Goal: Information Seeking & Learning: Learn about a topic

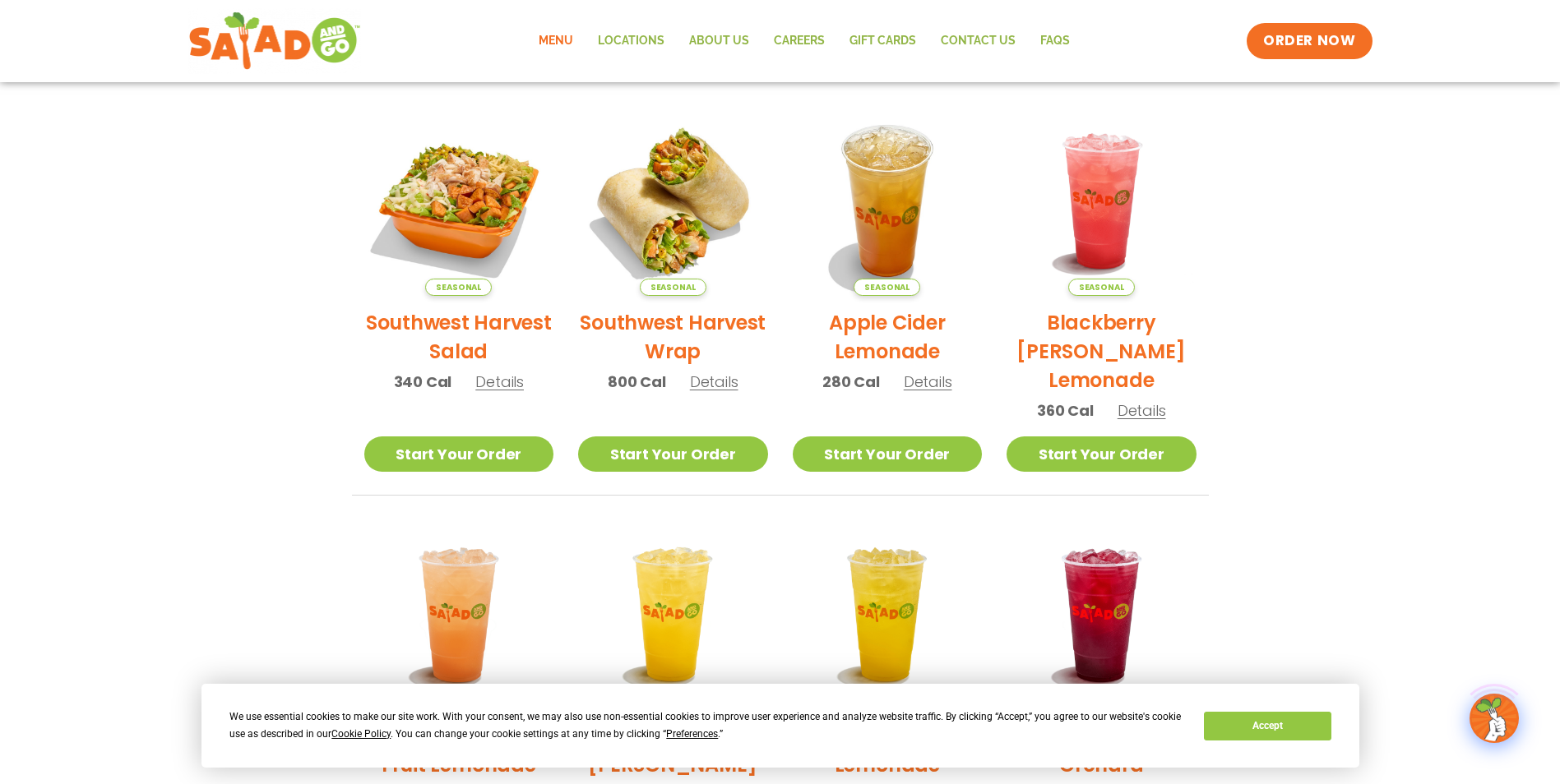
scroll to position [411, 0]
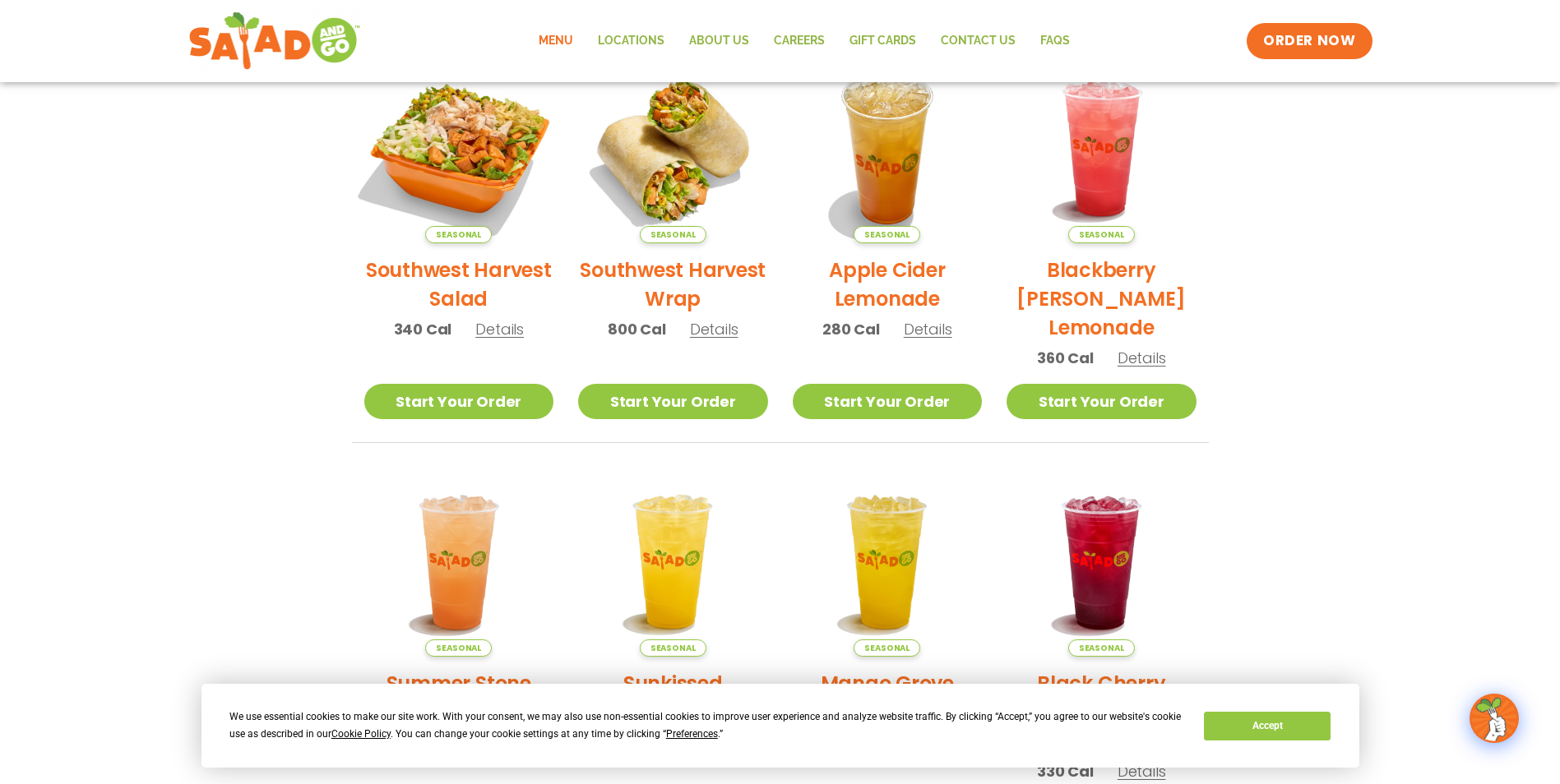
click at [482, 179] on img at bounding box center [458, 148] width 222 height 222
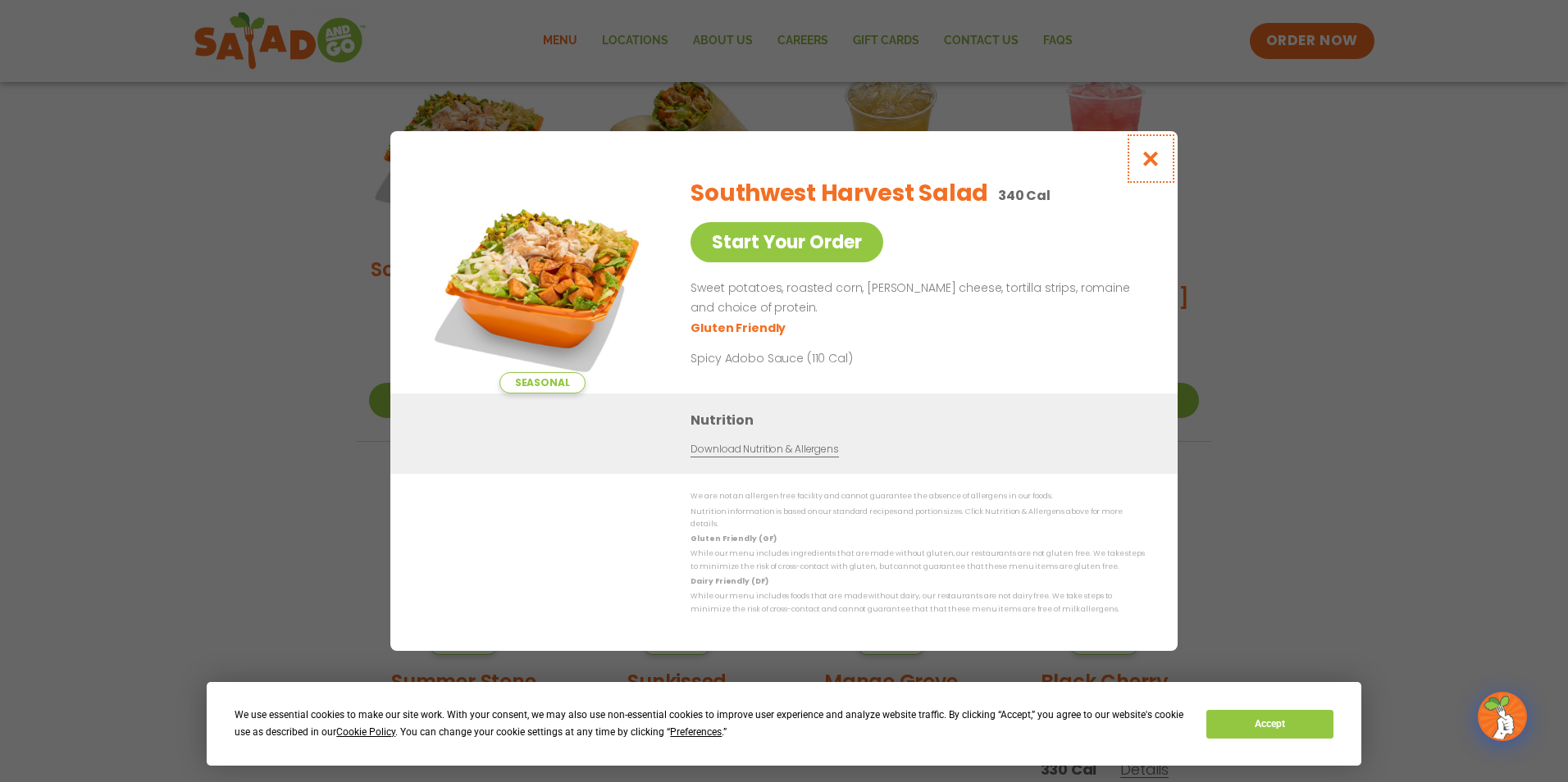
click at [1152, 165] on icon "Close modal" at bounding box center [1151, 158] width 21 height 17
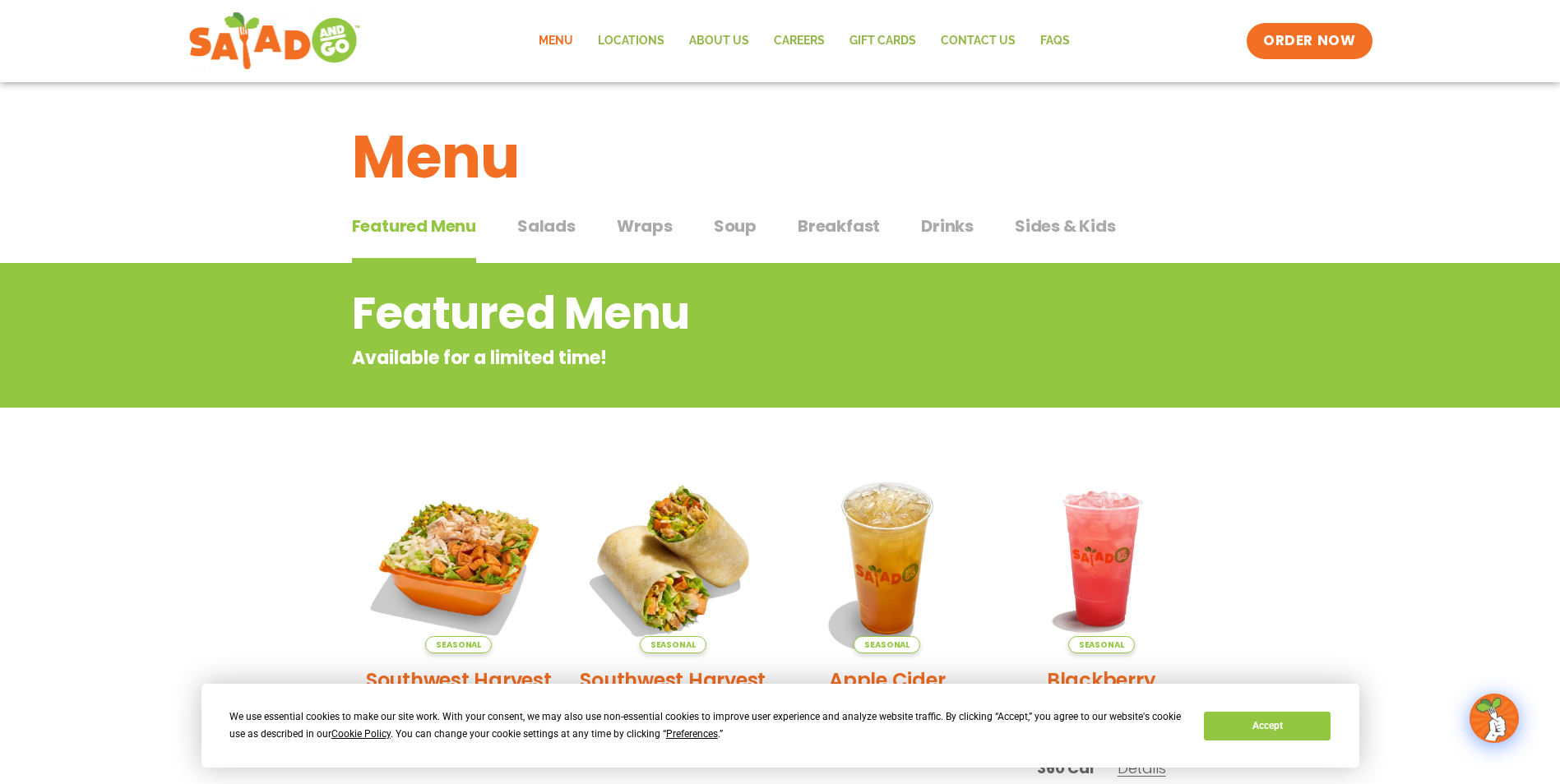
scroll to position [0, 0]
click at [557, 229] on span "Salads" at bounding box center [546, 227] width 58 height 25
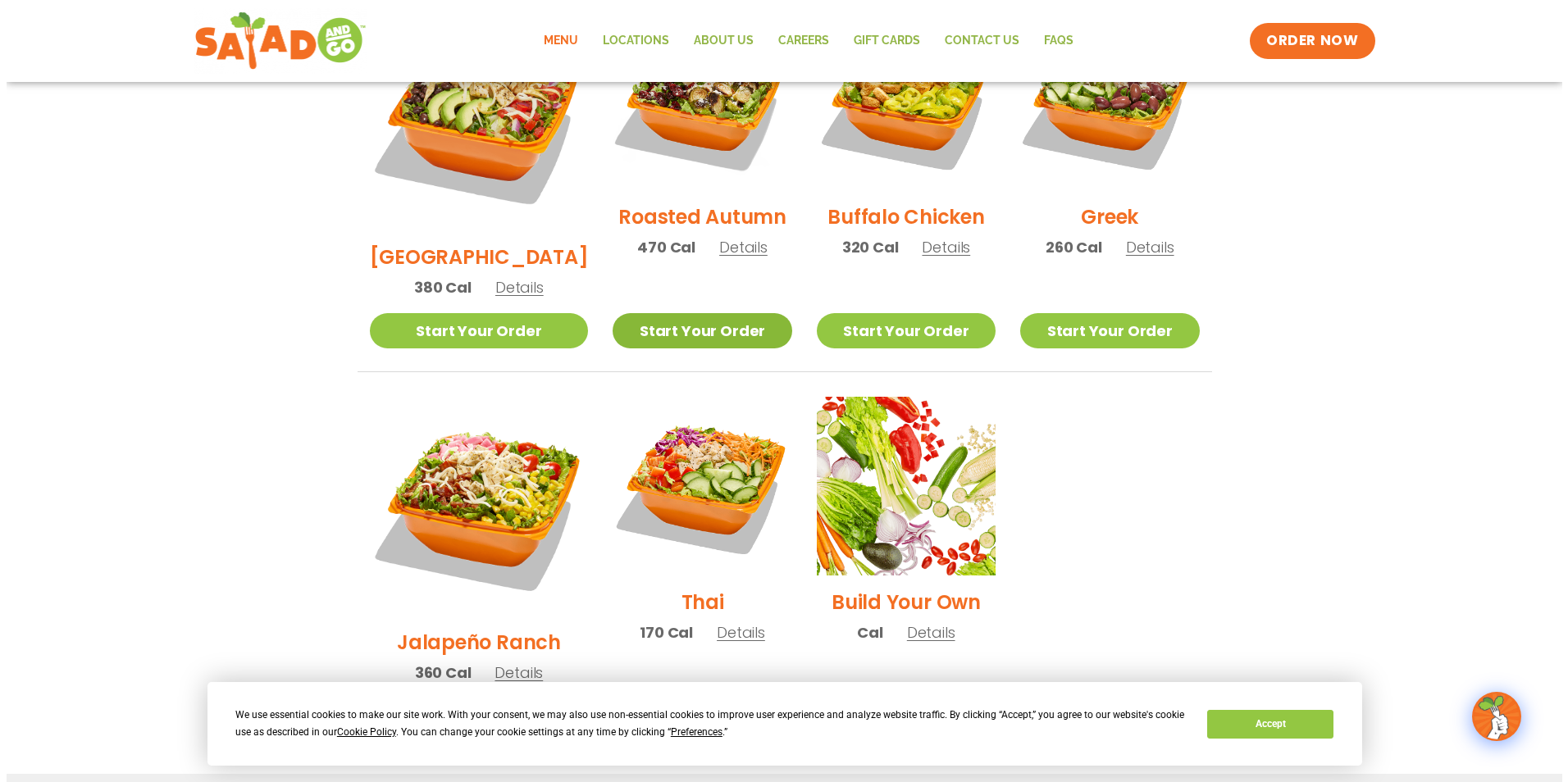
scroll to position [983, 0]
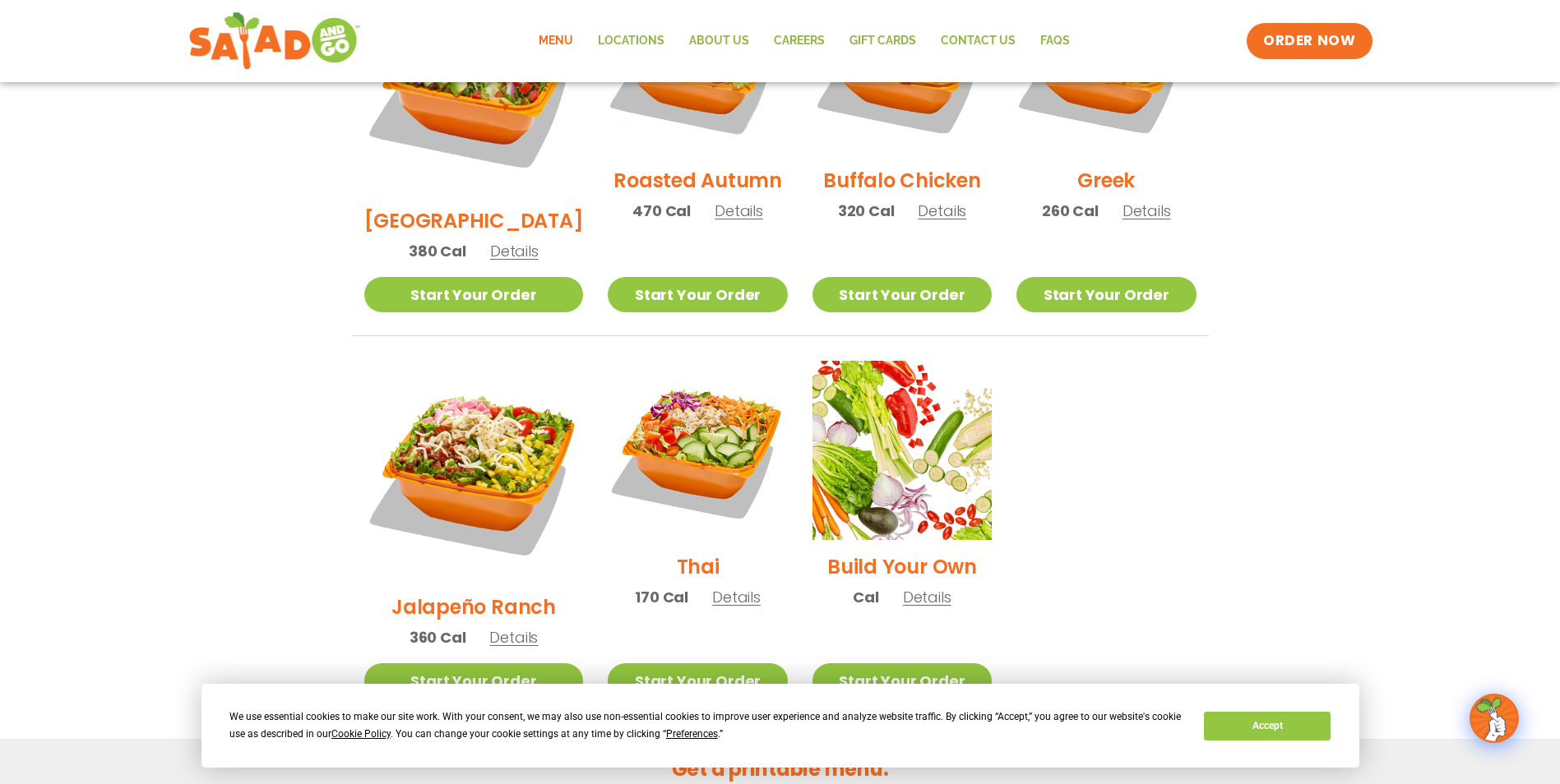
click at [510, 627] on span "Details" at bounding box center [513, 637] width 48 height 21
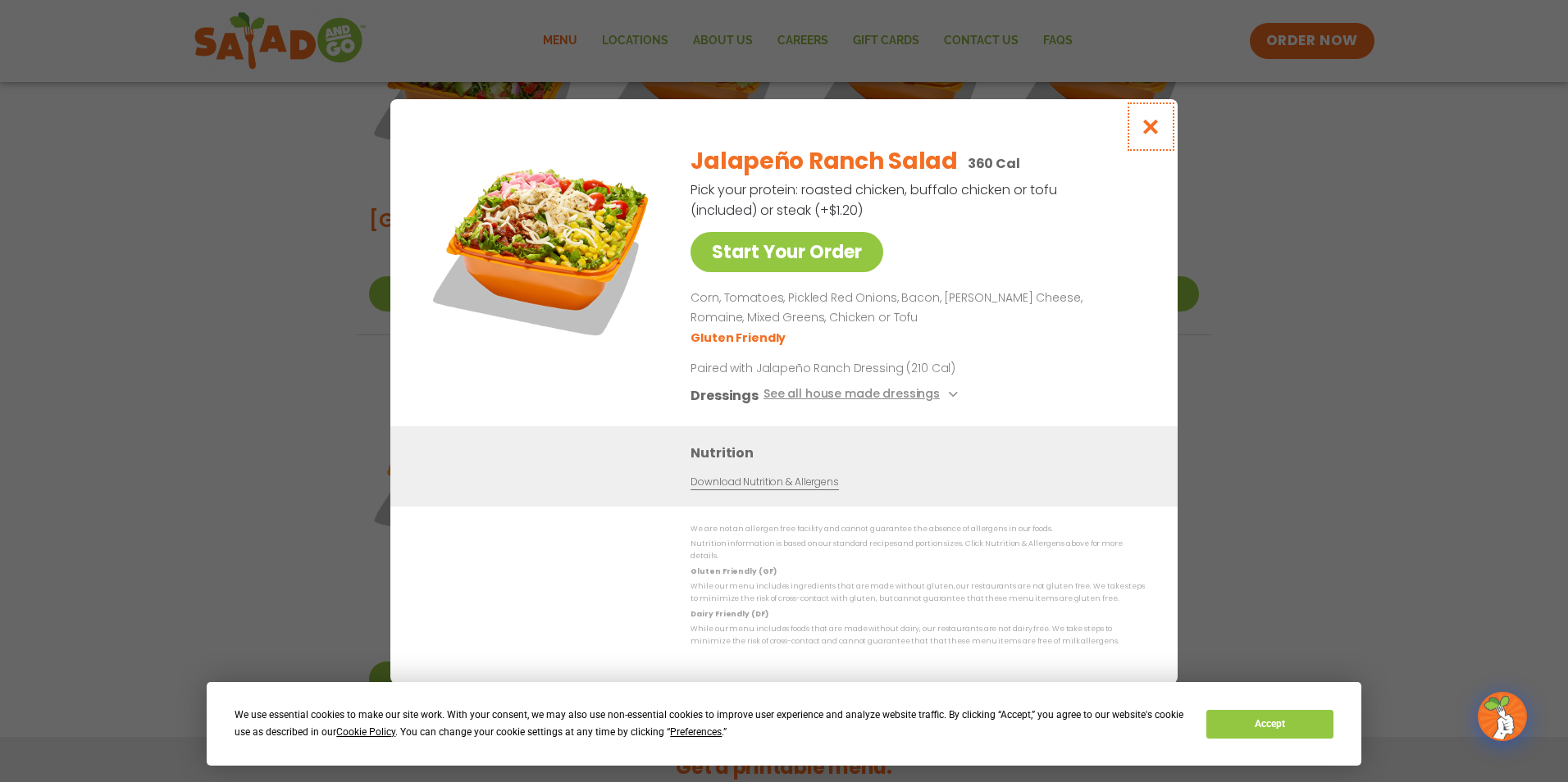
click at [1156, 133] on icon "Close modal" at bounding box center [1151, 127] width 21 height 17
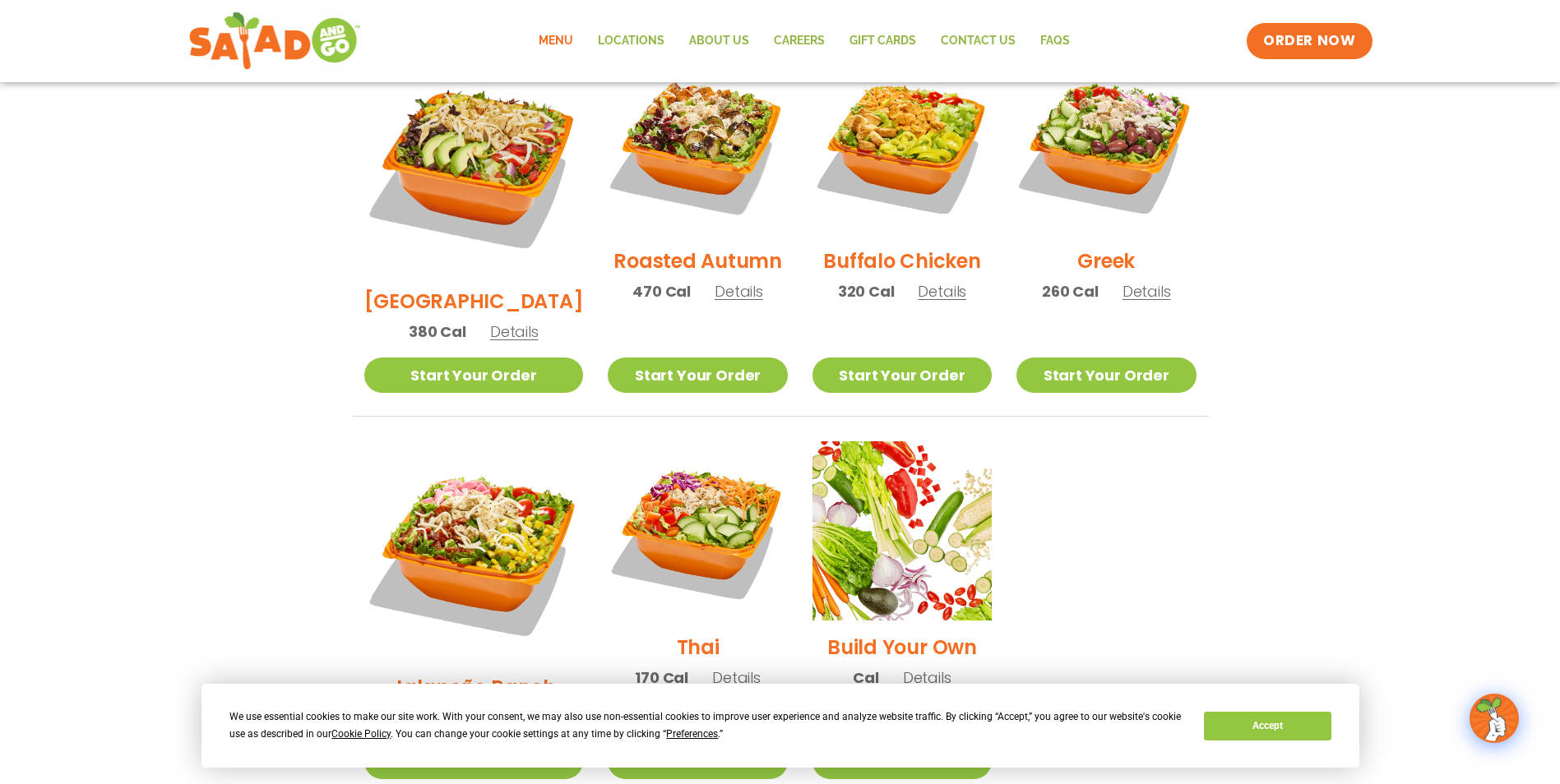
scroll to position [835, 0]
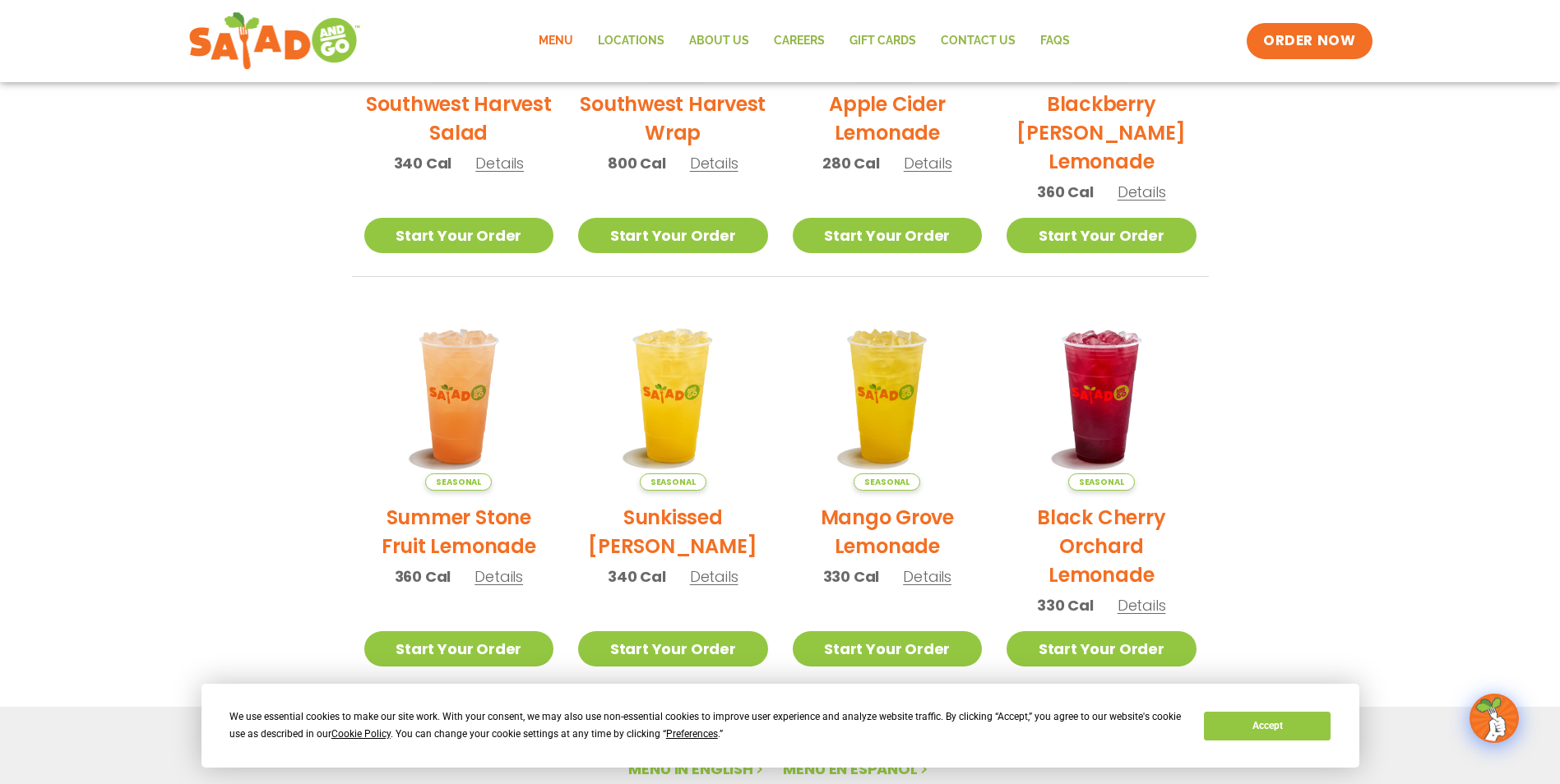
scroll to position [106, 0]
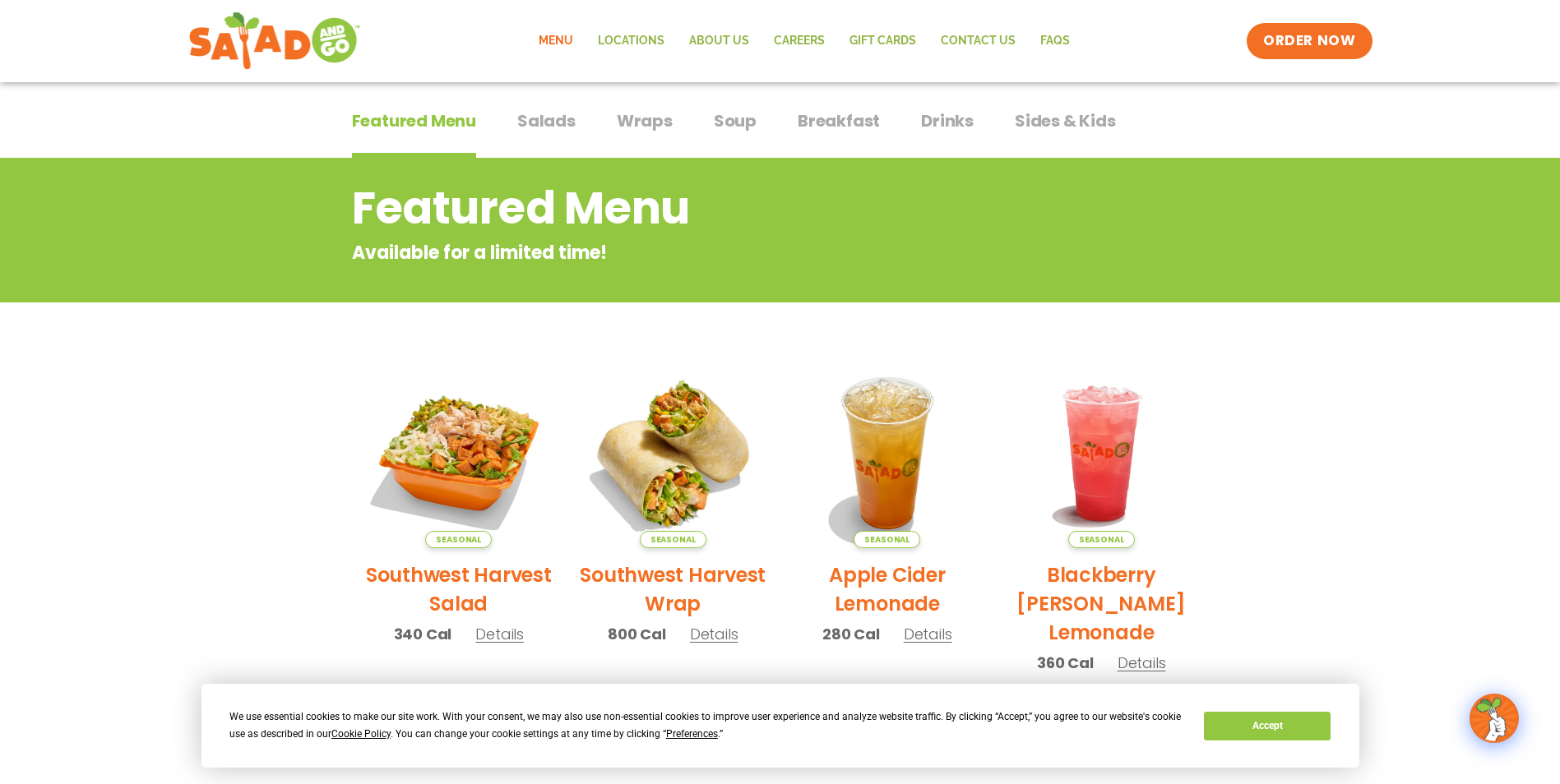
click at [562, 119] on span "Salads" at bounding box center [546, 120] width 58 height 25
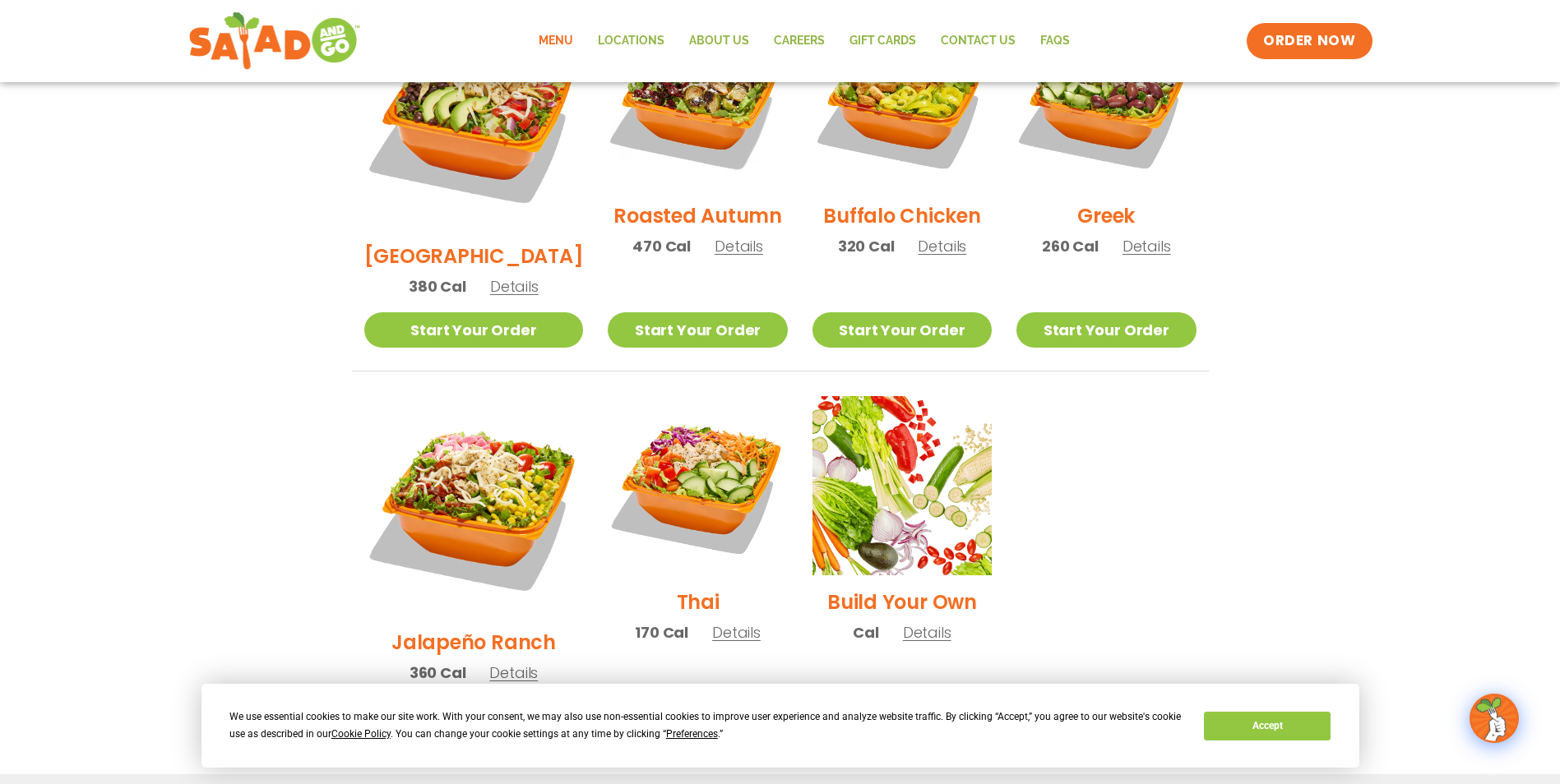
scroll to position [1010, 0]
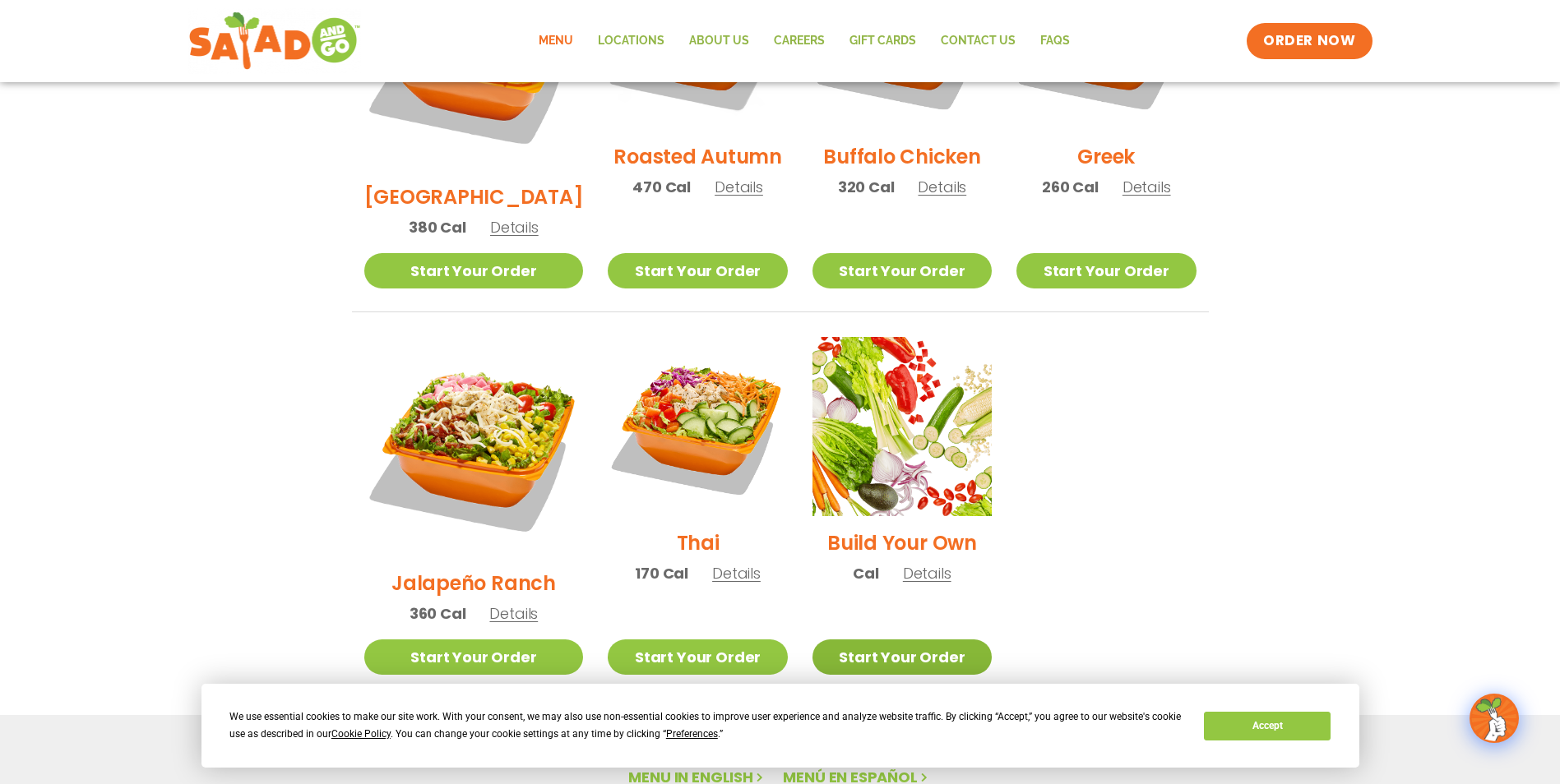
click at [893, 640] on link "Start Your Order" at bounding box center [902, 657] width 180 height 35
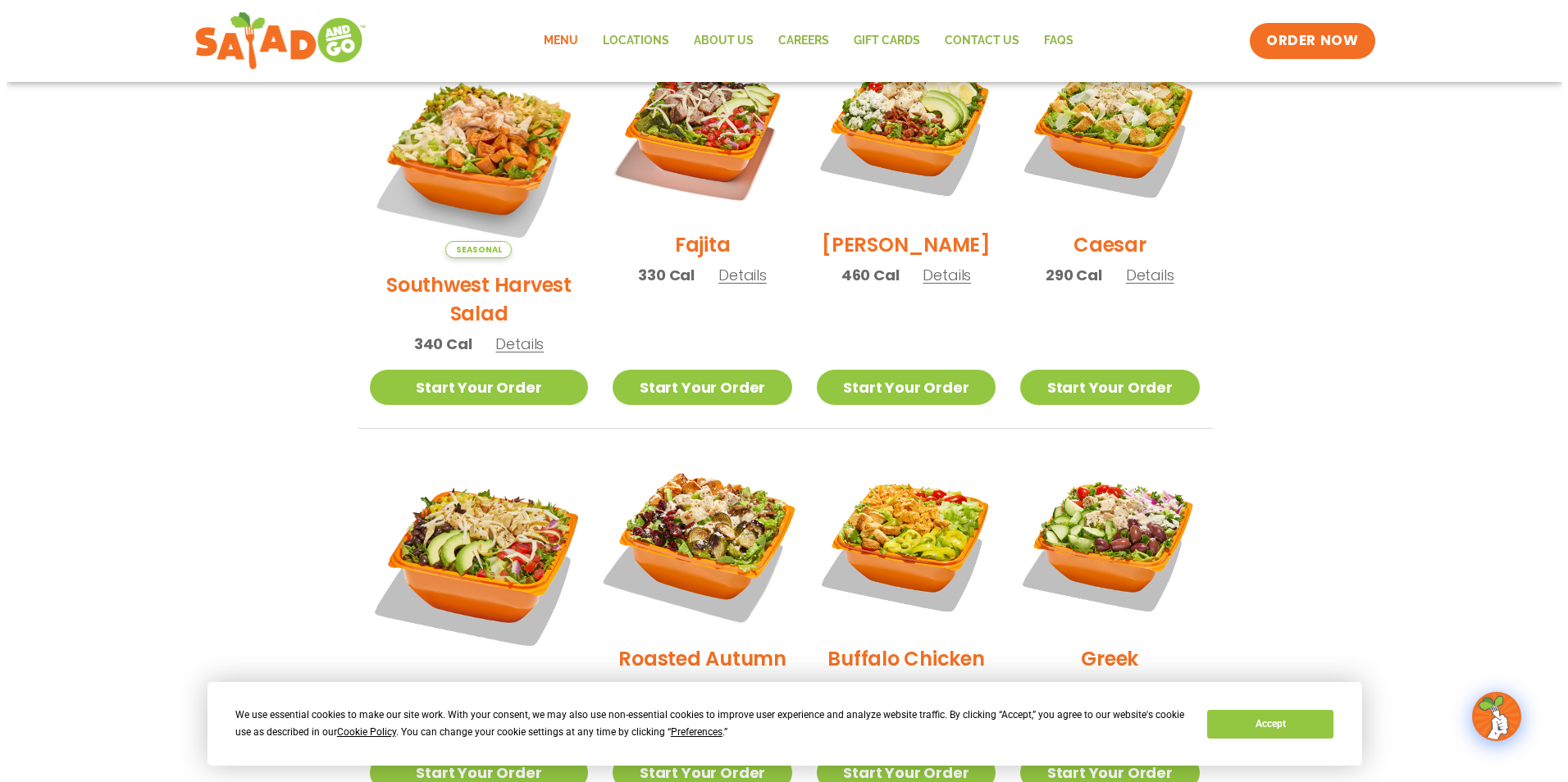
scroll to position [457, 0]
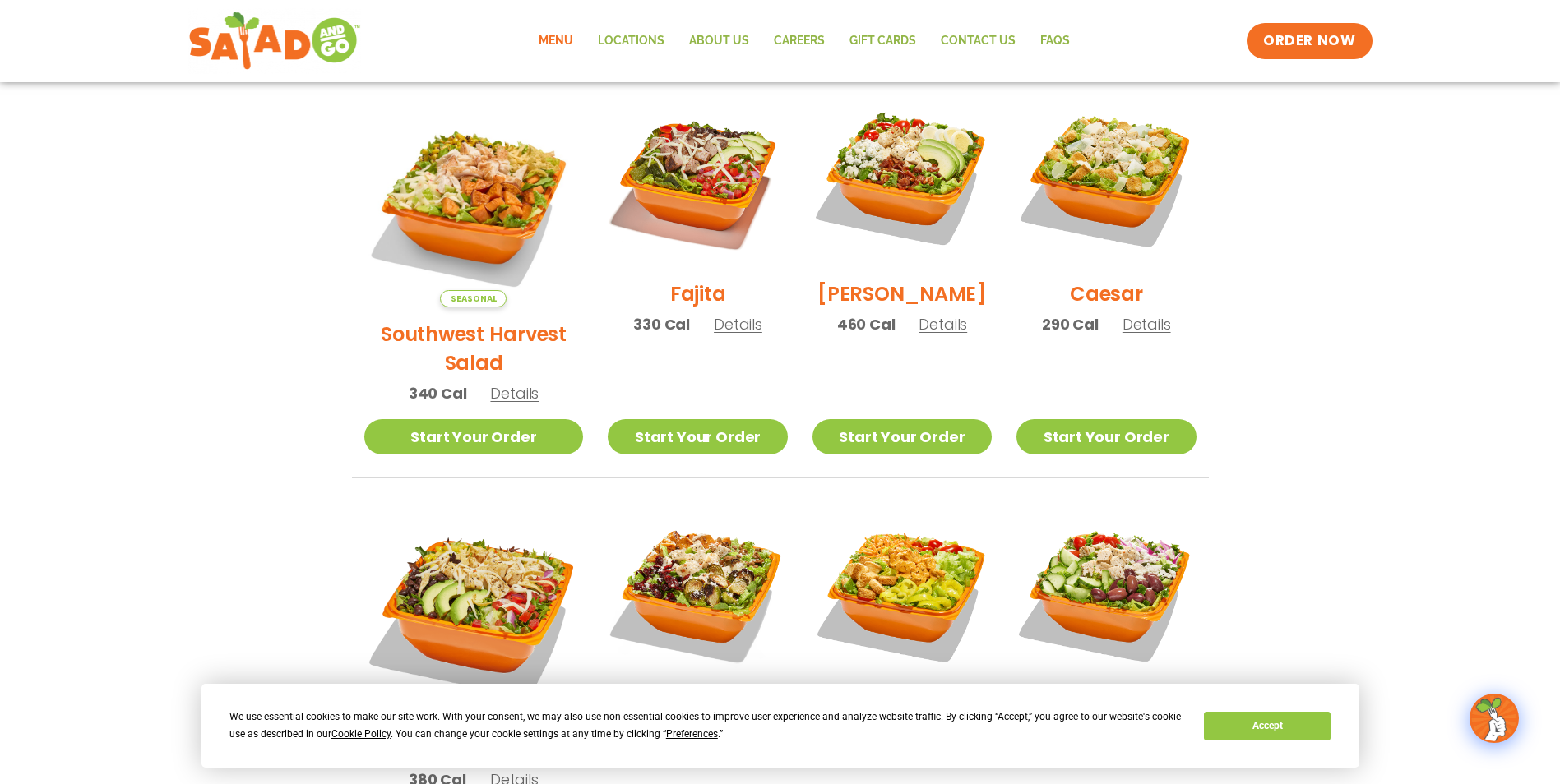
click at [922, 333] on span "Details" at bounding box center [942, 325] width 48 height 21
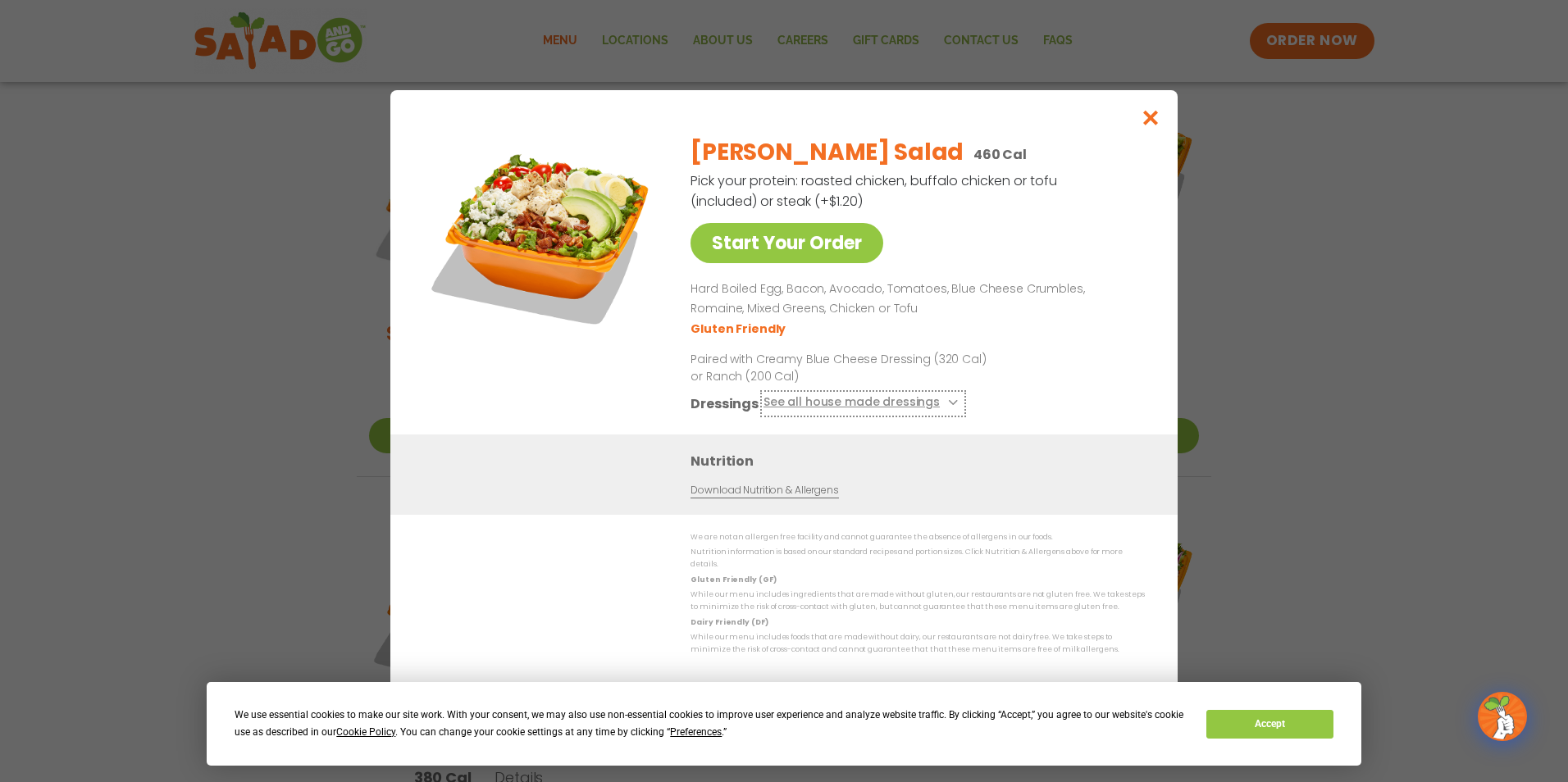
click at [948, 406] on icon at bounding box center [951, 403] width 7 height 7
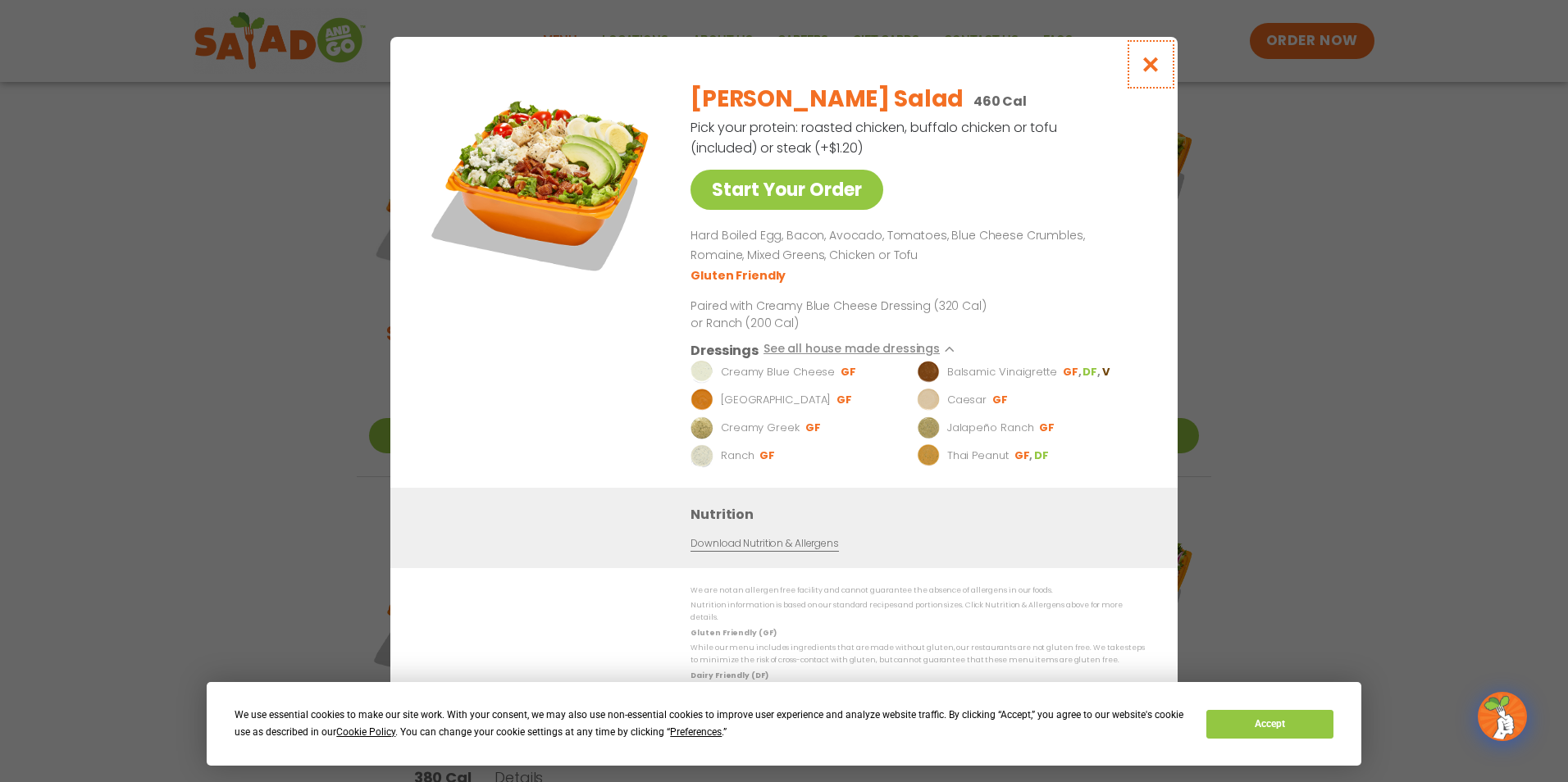
click at [1152, 67] on icon "Close modal" at bounding box center [1151, 64] width 21 height 17
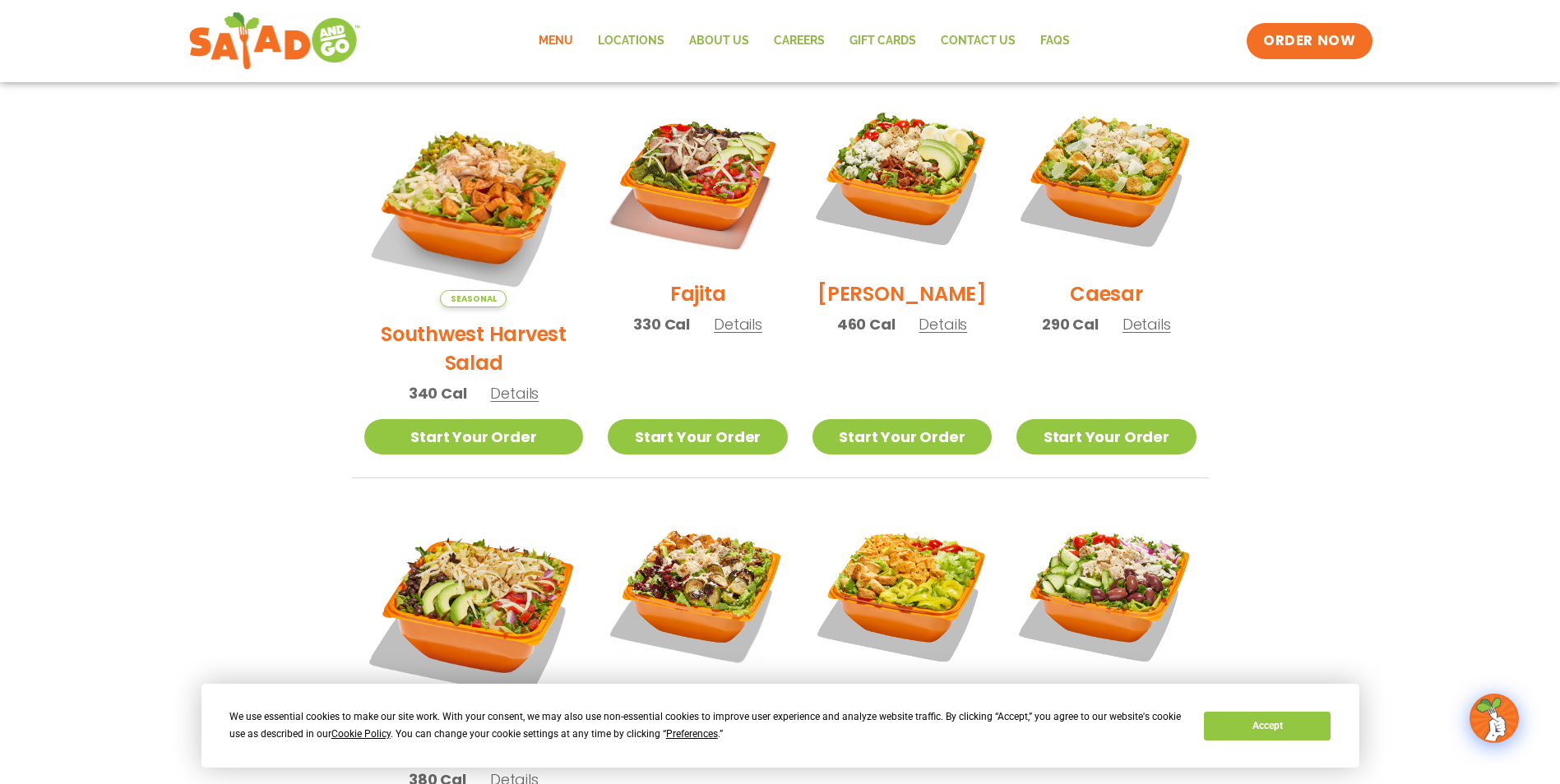
click at [714, 335] on span "Details" at bounding box center [738, 325] width 48 height 21
